Goal: Information Seeking & Learning: Find specific fact

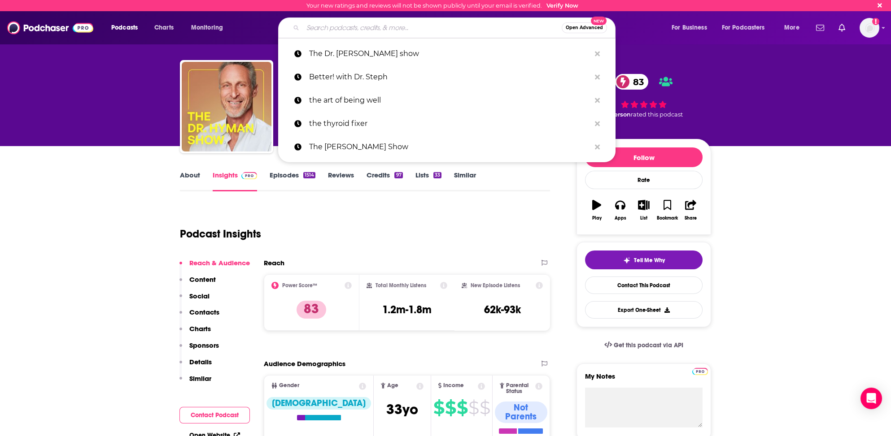
click at [330, 27] on input "Search podcasts, credits, & more..." at bounding box center [432, 28] width 259 height 14
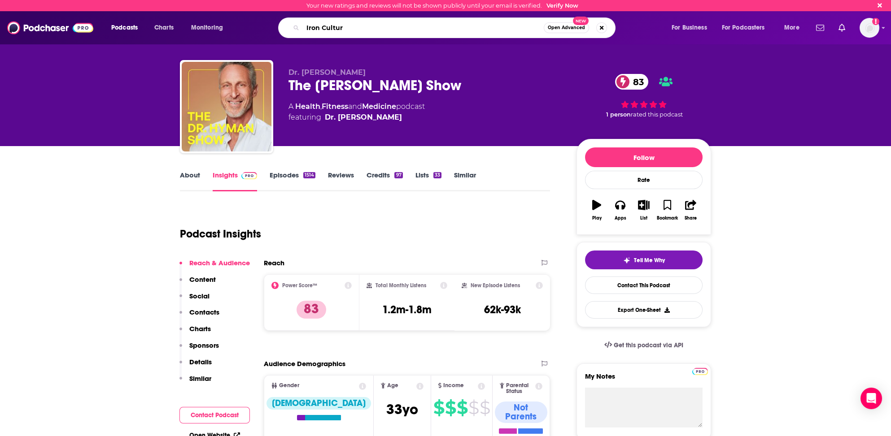
type input "Iron Culture"
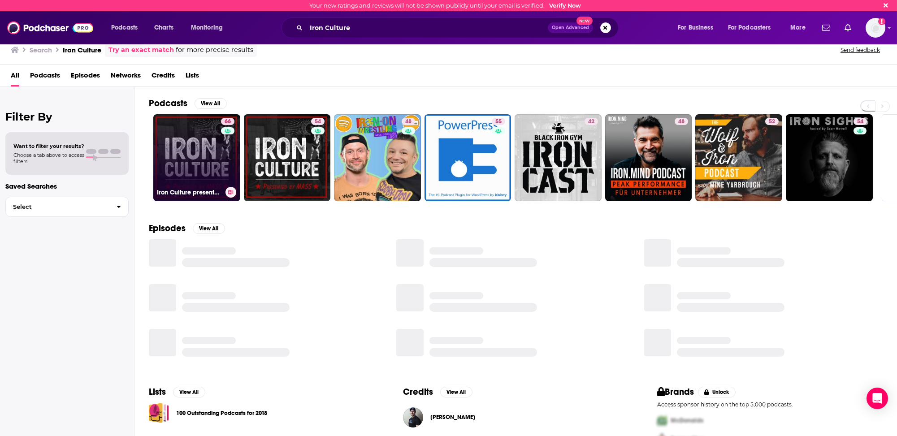
click at [180, 178] on link "66 Iron Culture presented by MASS" at bounding box center [196, 157] width 87 height 87
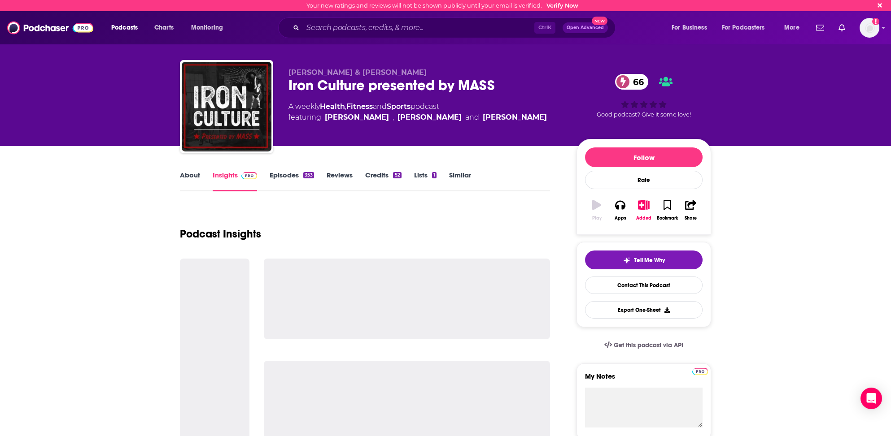
click at [223, 176] on link "Insights" at bounding box center [235, 181] width 44 height 21
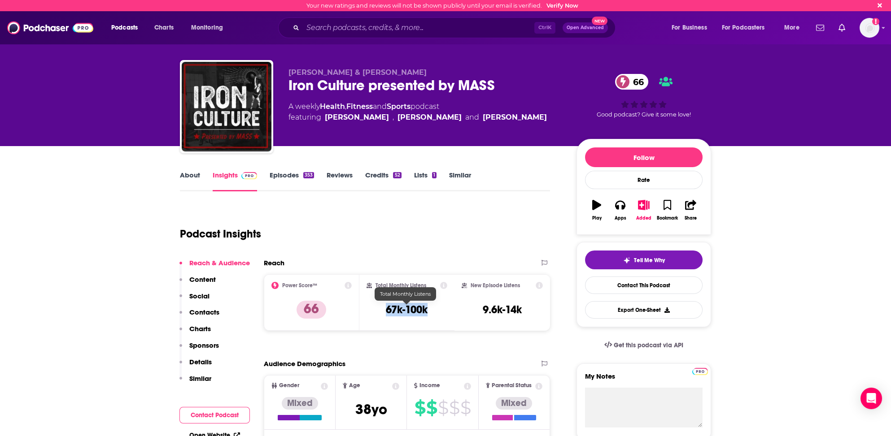
drag, startPoint x: 384, startPoint y: 307, endPoint x: 430, endPoint y: 308, distance: 45.7
click at [430, 308] on div "Total Monthly Listens 67k-100k" at bounding box center [406, 302] width 81 height 41
copy h3 "67k-100k"
click at [508, 310] on h3 "9.6k-14k" at bounding box center [501, 309] width 39 height 13
